Goal: Navigation & Orientation: Find specific page/section

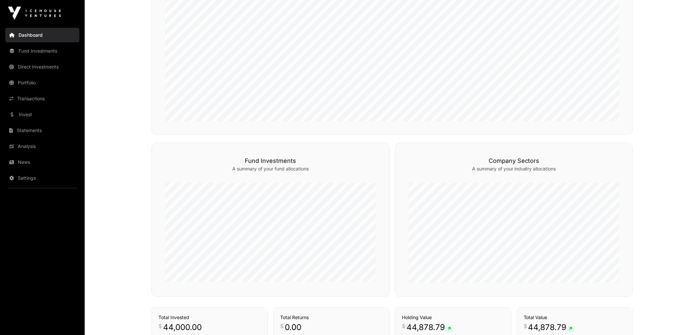
scroll to position [294, 0]
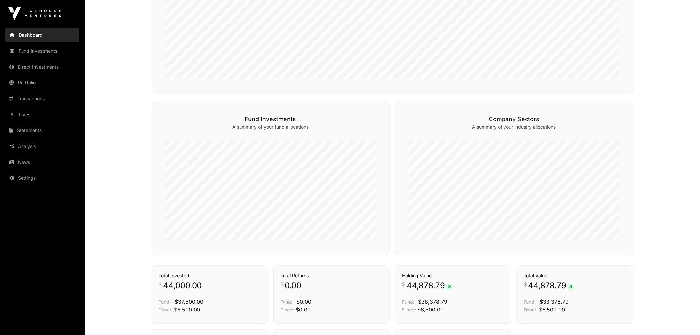
click at [44, 81] on link "Portfolio" at bounding box center [42, 82] width 74 height 15
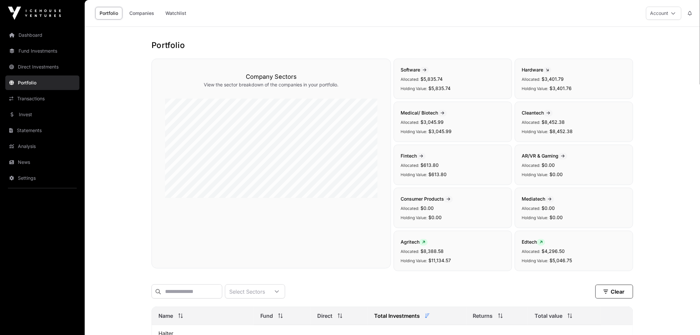
click at [171, 16] on link "Watchlist" at bounding box center [175, 13] width 29 height 13
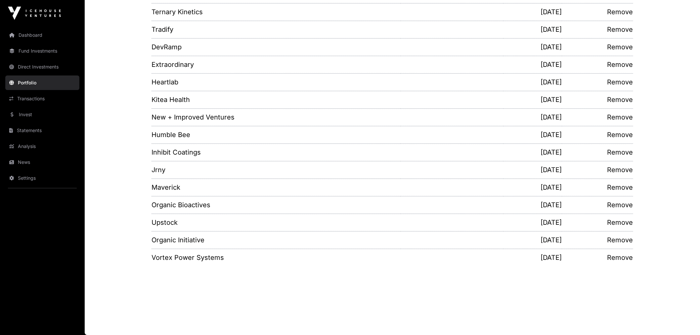
scroll to position [554, 0]
click at [31, 114] on link "Invest" at bounding box center [42, 114] width 74 height 15
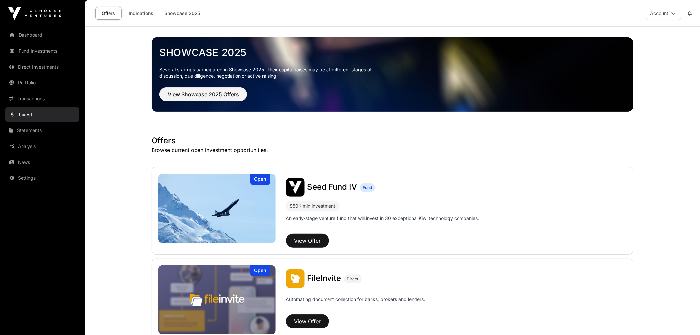
click at [148, 14] on link "Indications" at bounding box center [140, 13] width 33 height 13
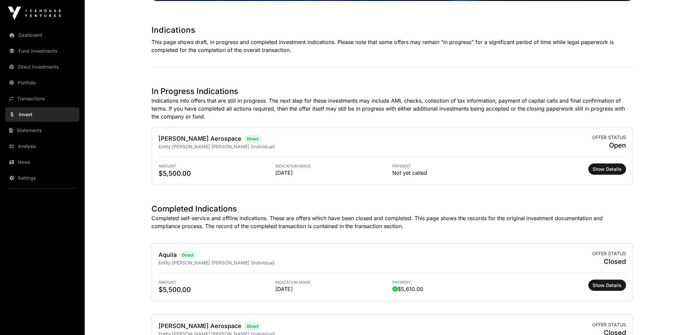
scroll to position [184, 0]
